Goal: Transaction & Acquisition: Purchase product/service

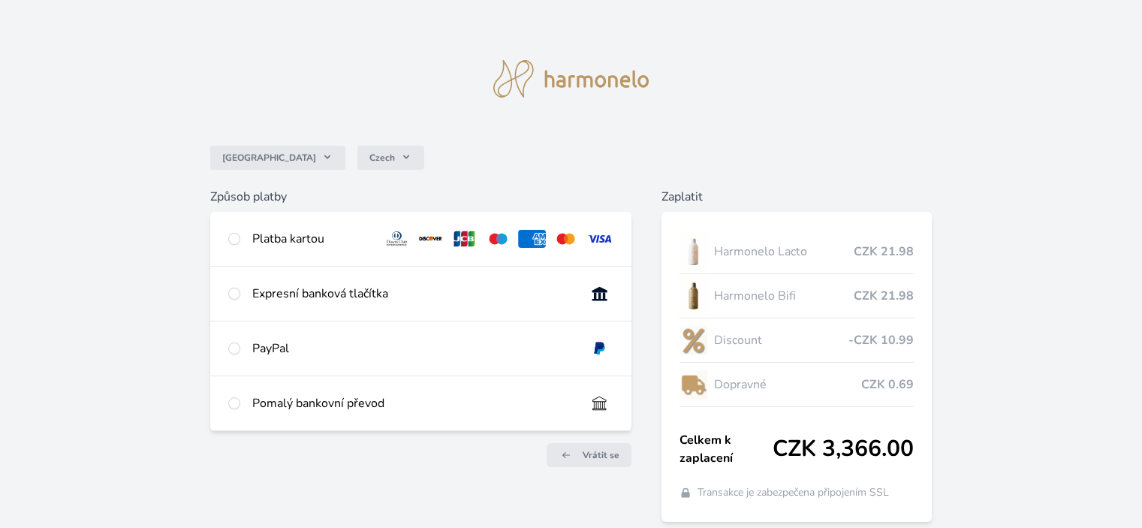
click at [375, 234] on div "Platba kartou" at bounding box center [420, 239] width 420 height 54
radio input "true"
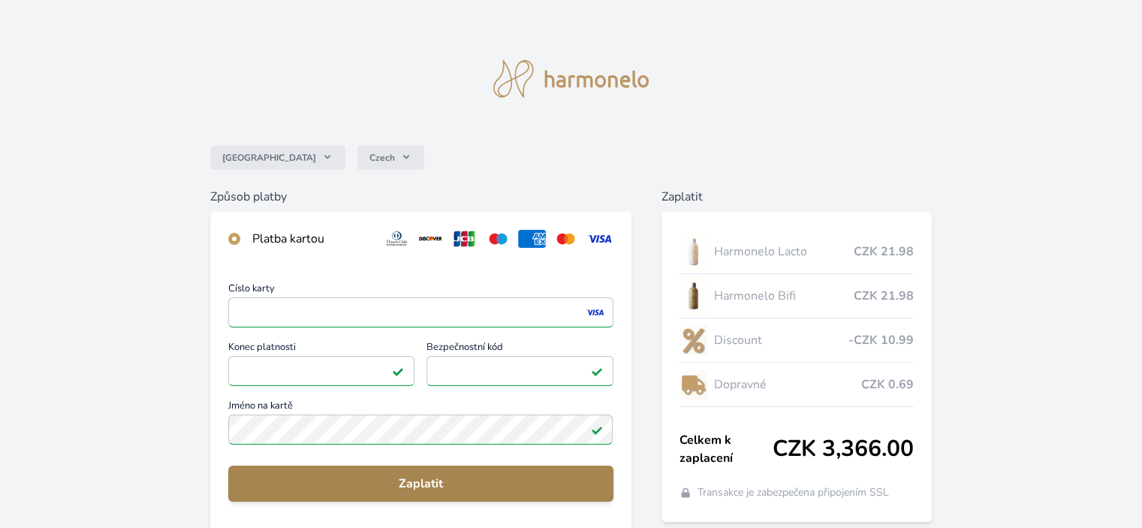
click at [399, 481] on span "Zaplatit" at bounding box center [420, 484] width 360 height 18
